Goal: Task Accomplishment & Management: Manage account settings

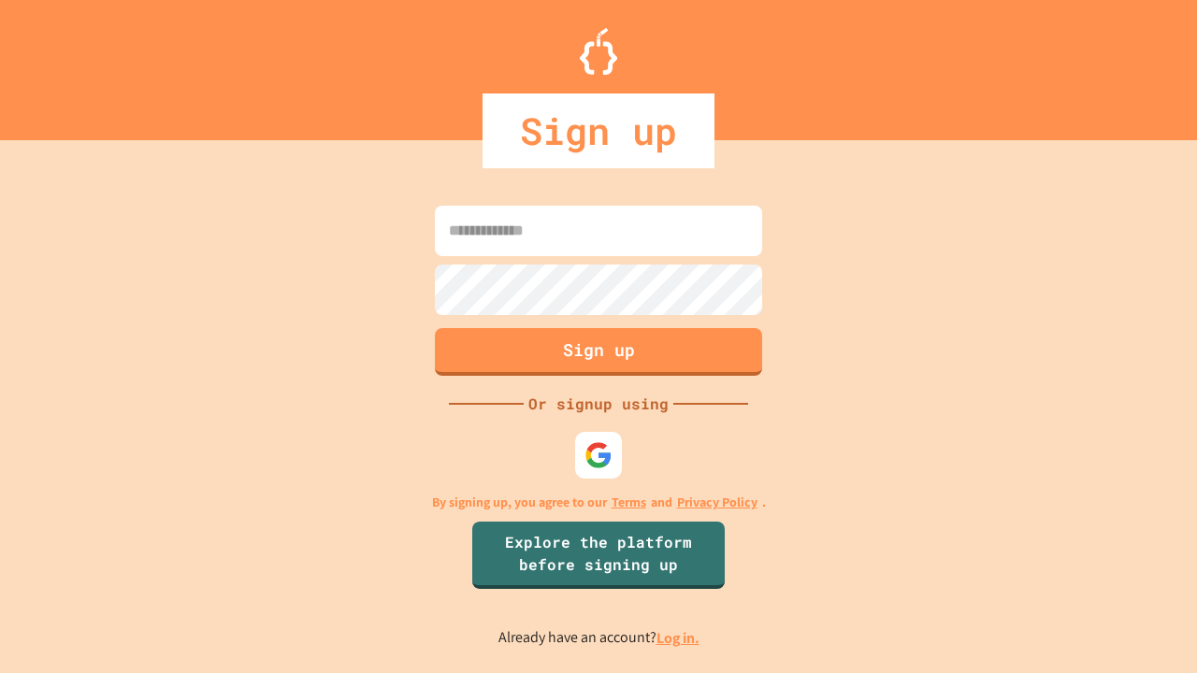
click at [679, 638] on link "Log in." at bounding box center [678, 639] width 43 height 20
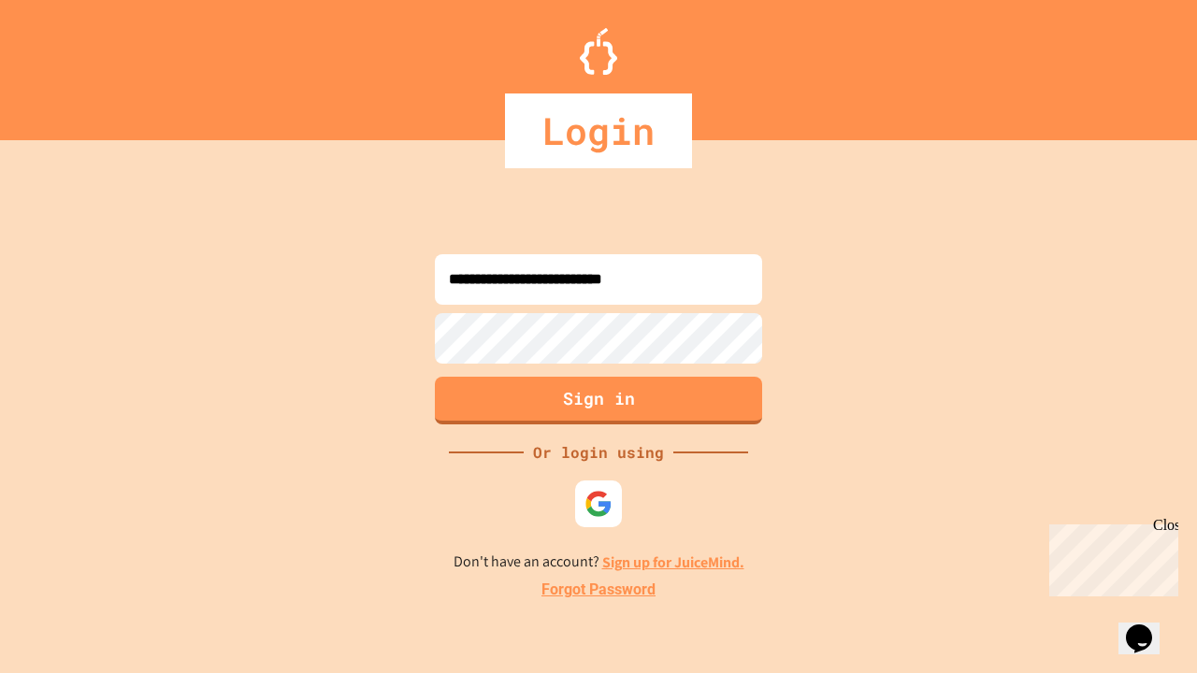
type input "**********"
